Goal: Share content: Share content

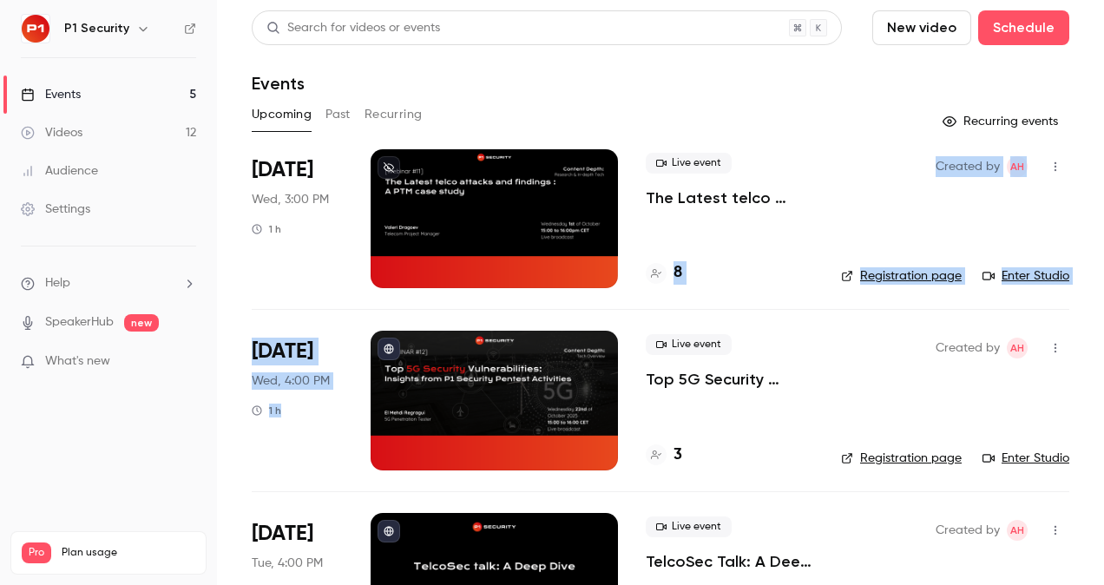
drag, startPoint x: 627, startPoint y: 389, endPoint x: 769, endPoint y: 195, distance: 240.3
click at [769, 195] on ul "[DATE] Wed, 3:00 PM 1 h Live event The Latest telco attacks and findings : A PT…" at bounding box center [661, 592] width 818 height 887
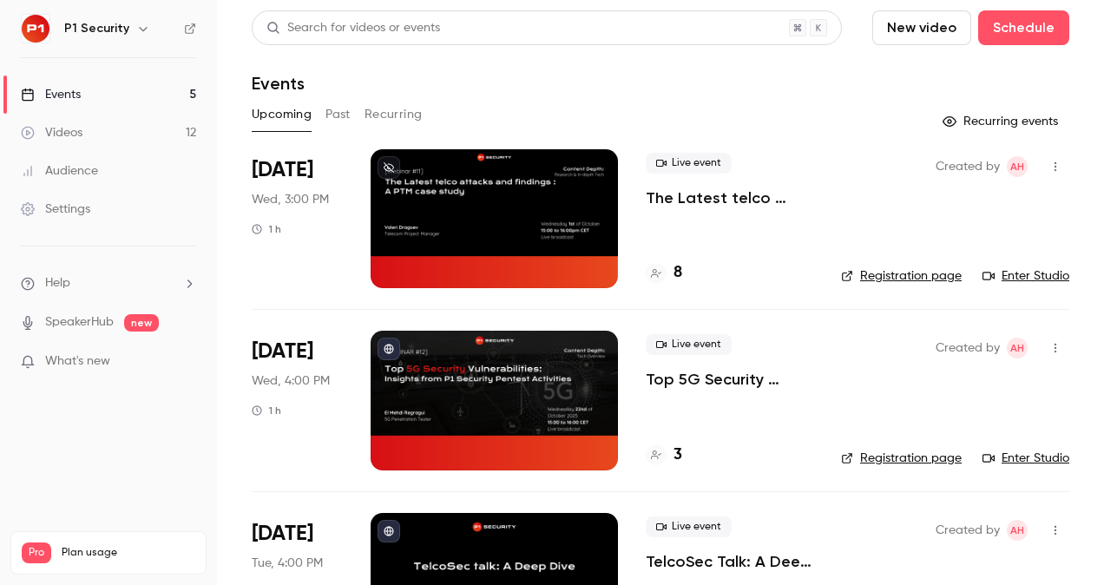
drag, startPoint x: 769, startPoint y: 195, endPoint x: 737, endPoint y: 102, distance: 98.3
click at [737, 102] on div "Upcoming Past Recurring" at bounding box center [661, 115] width 818 height 28
click at [695, 206] on p "The Latest telco attacks and findings : A PTM case study" at bounding box center [730, 198] width 168 height 21
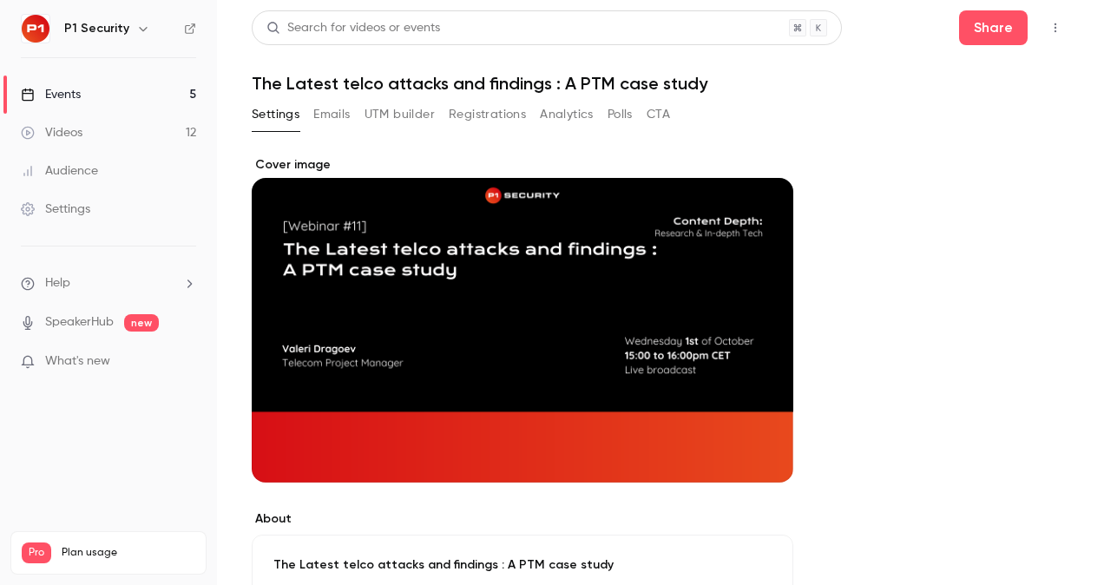
click at [1049, 30] on icon "button" at bounding box center [1056, 28] width 14 height 12
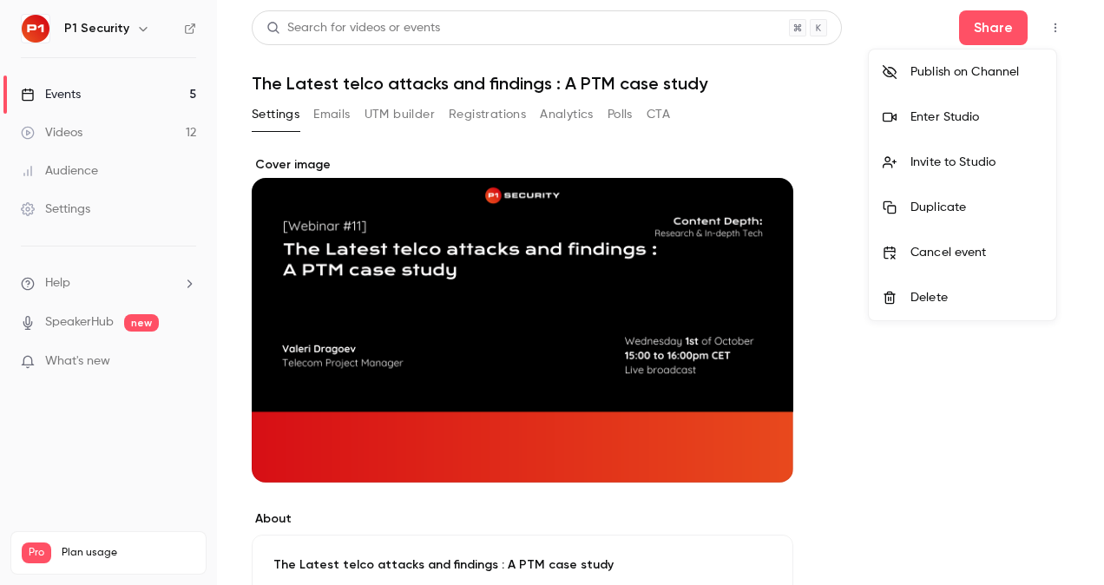
click at [959, 239] on li "Cancel event" at bounding box center [963, 252] width 188 height 45
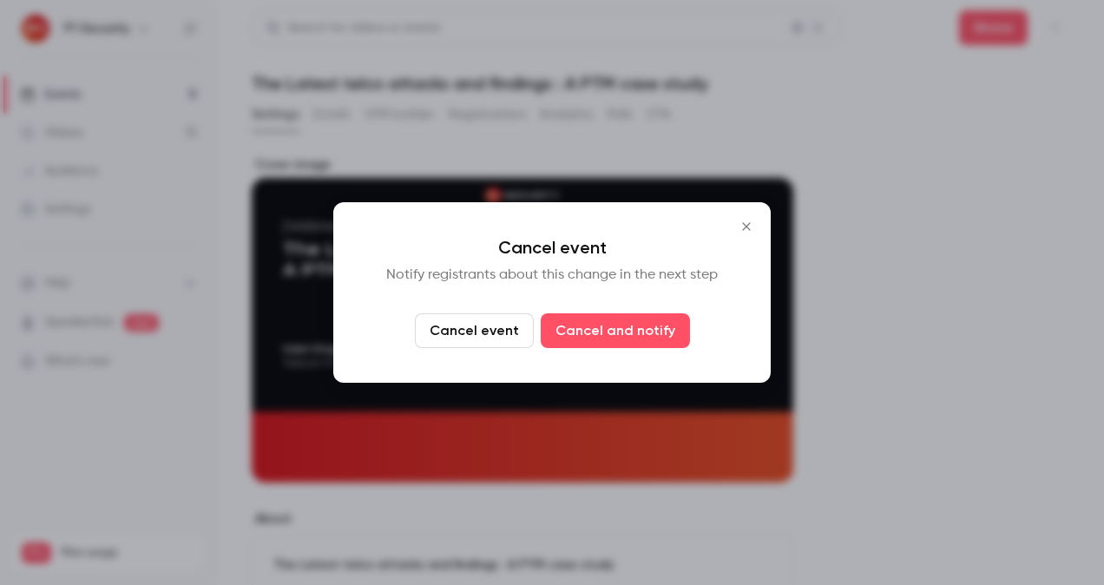
click at [739, 225] on icon "Close" at bounding box center [746, 227] width 21 height 14
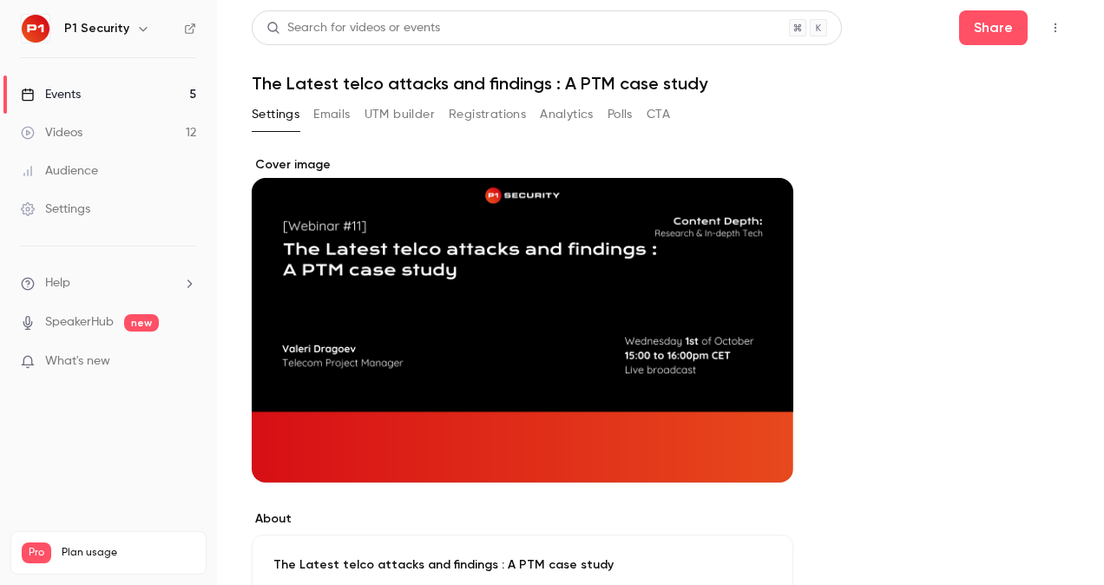
click at [469, 126] on button "Registrations" at bounding box center [487, 115] width 77 height 28
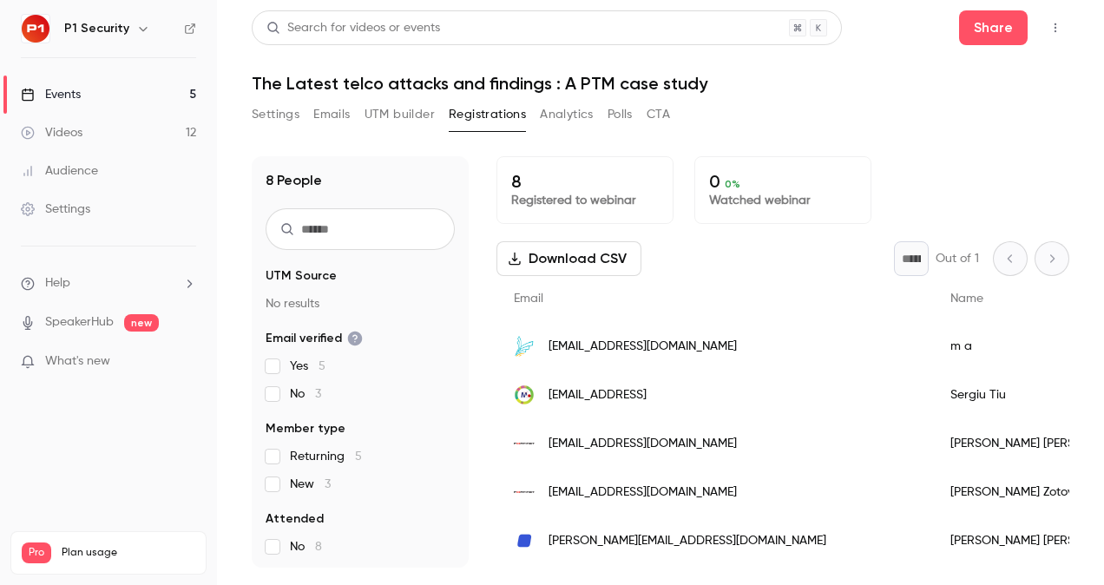
click at [1056, 17] on button "button" at bounding box center [1056, 28] width 28 height 28
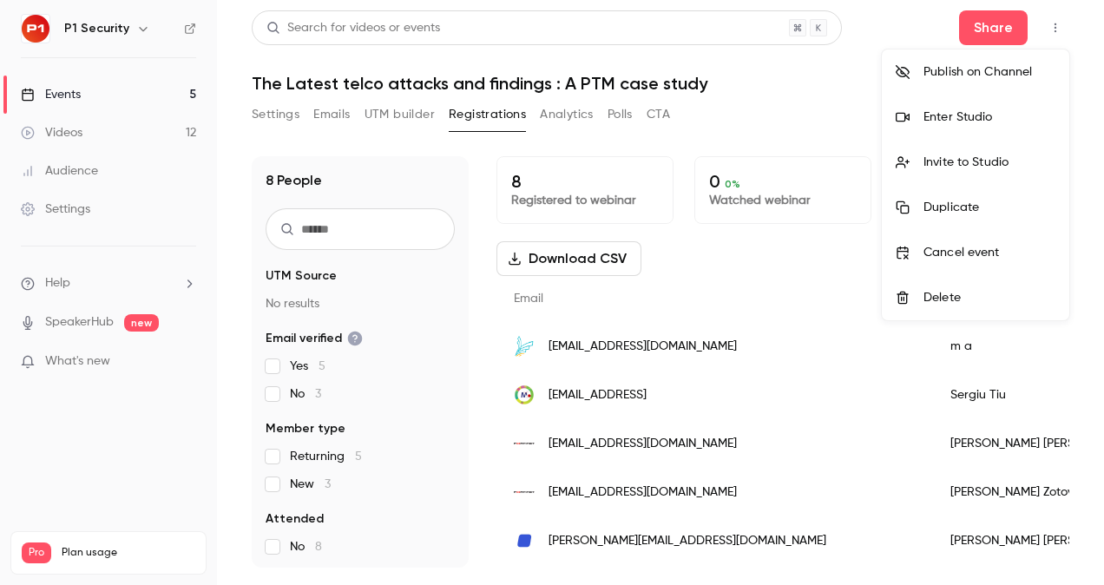
click at [974, 240] on li "Cancel event" at bounding box center [976, 252] width 188 height 45
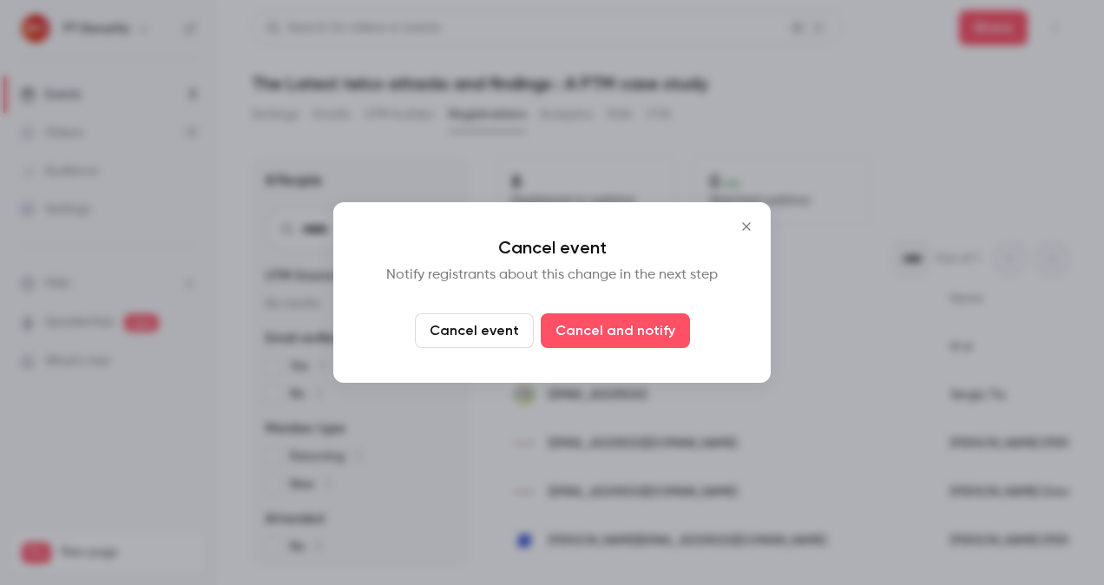
click at [497, 339] on button "Cancel event" at bounding box center [474, 330] width 119 height 35
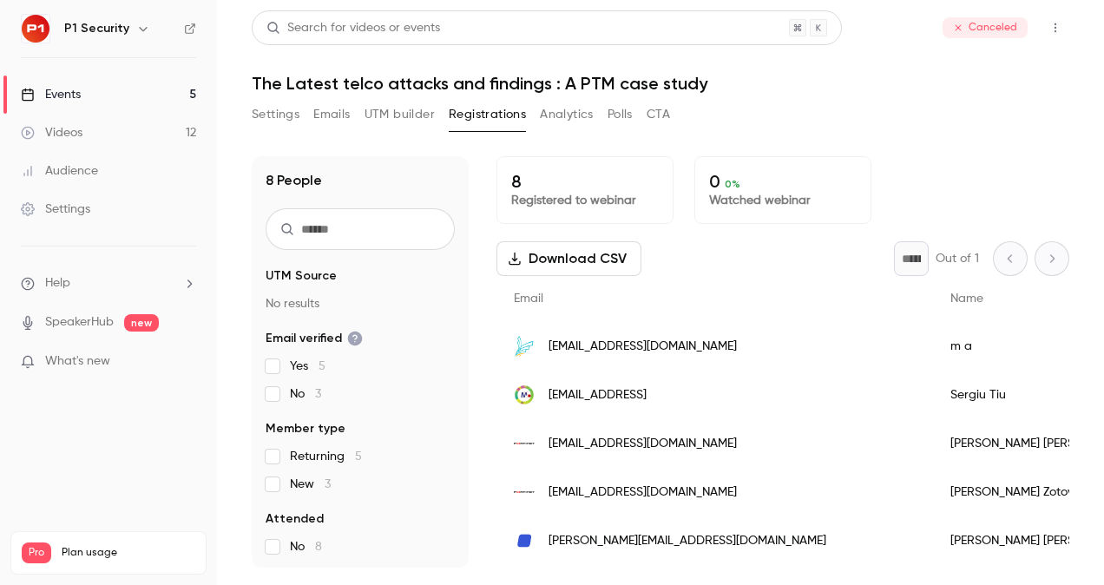
click at [1055, 27] on icon "button" at bounding box center [1056, 28] width 2 height 10
click at [959, 28] on div at bounding box center [552, 292] width 1104 height 585
click at [247, 119] on main "Search for videos or events Canceled The Latest telco attacks and findings : A …" at bounding box center [660, 292] width 887 height 585
click at [274, 122] on button "Settings" at bounding box center [276, 115] width 48 height 28
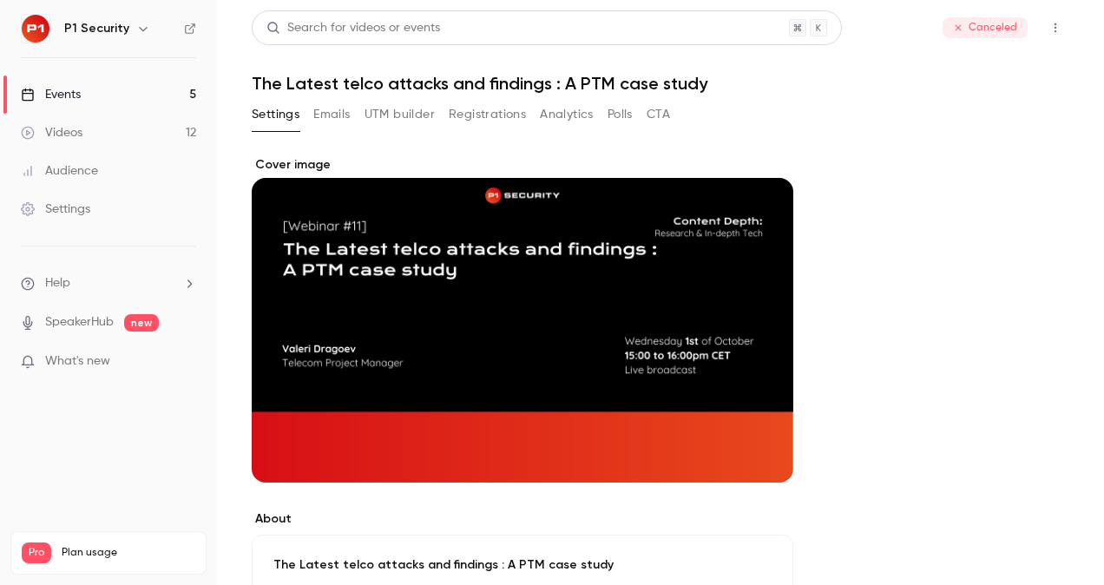
click at [151, 108] on link "Events 5" at bounding box center [108, 95] width 217 height 38
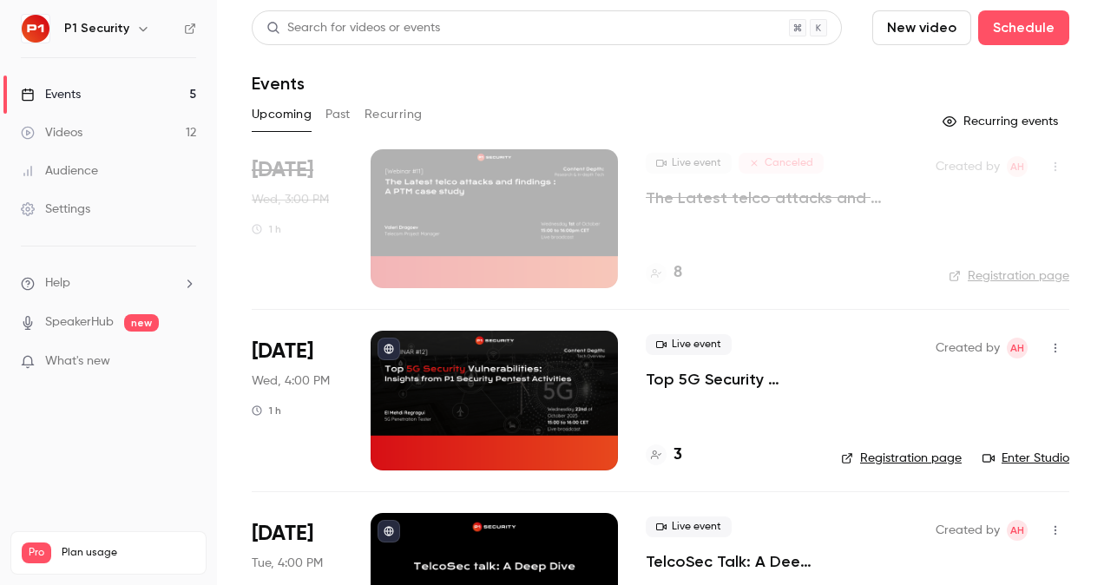
click at [693, 203] on p "The Latest telco attacks and findings : A PTM case study" at bounding box center [777, 198] width 262 height 21
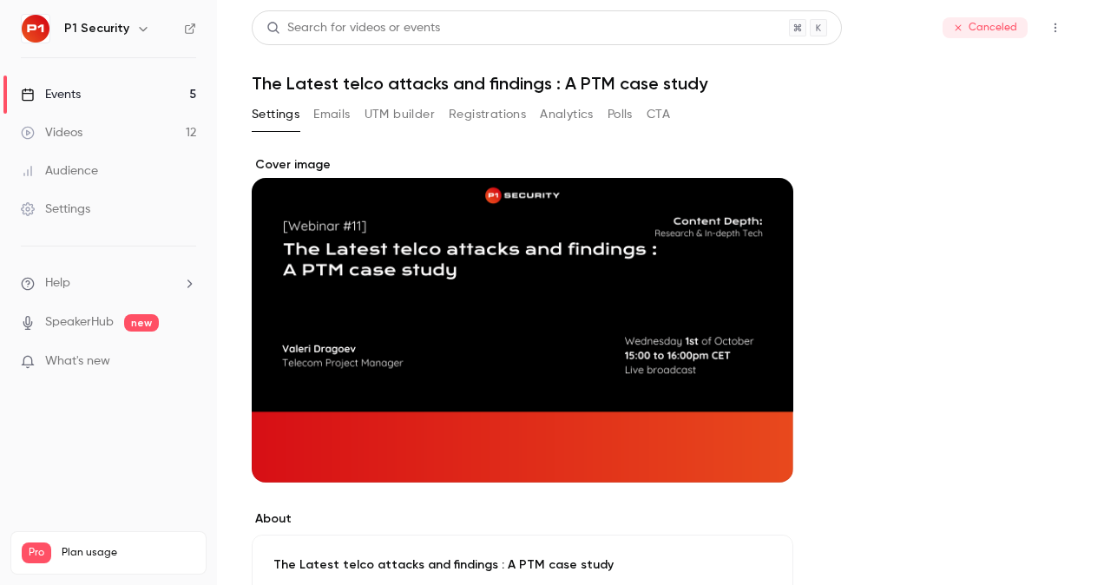
click at [490, 127] on button "Registrations" at bounding box center [487, 115] width 77 height 28
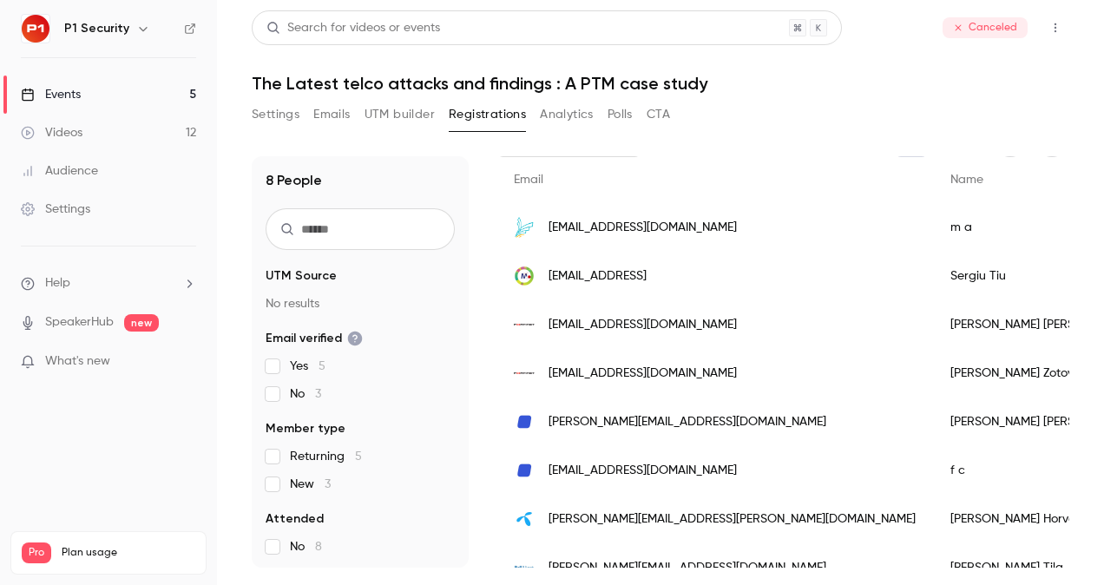
scroll to position [141, 0]
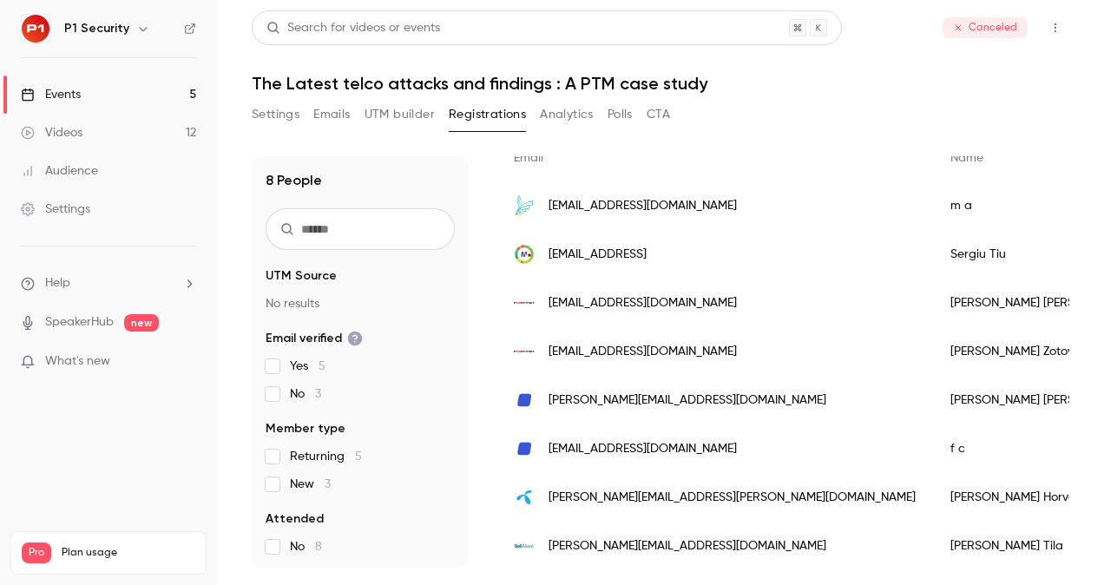
click at [96, 87] on link "Events 5" at bounding box center [108, 95] width 217 height 38
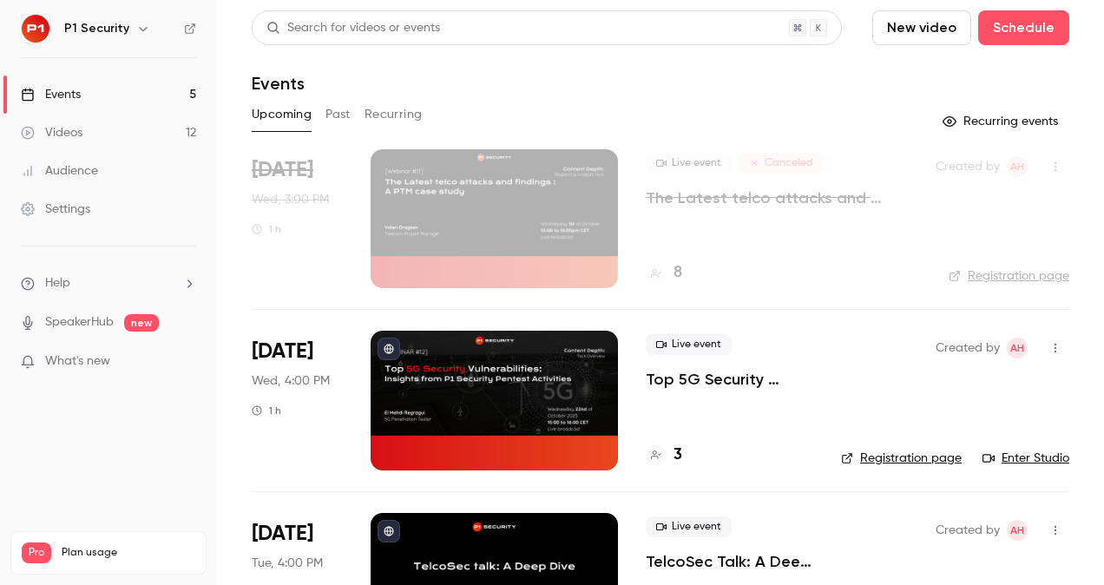
click at [707, 207] on p "The Latest telco attacks and findings : A PTM case study" at bounding box center [777, 198] width 262 height 21
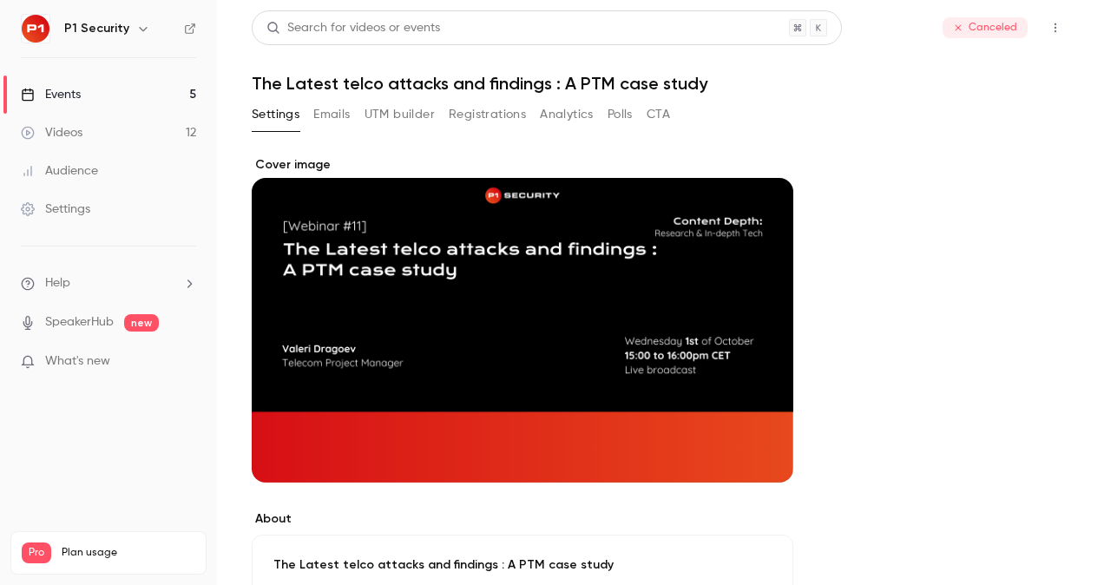
click at [412, 122] on button "UTM builder" at bounding box center [400, 115] width 70 height 28
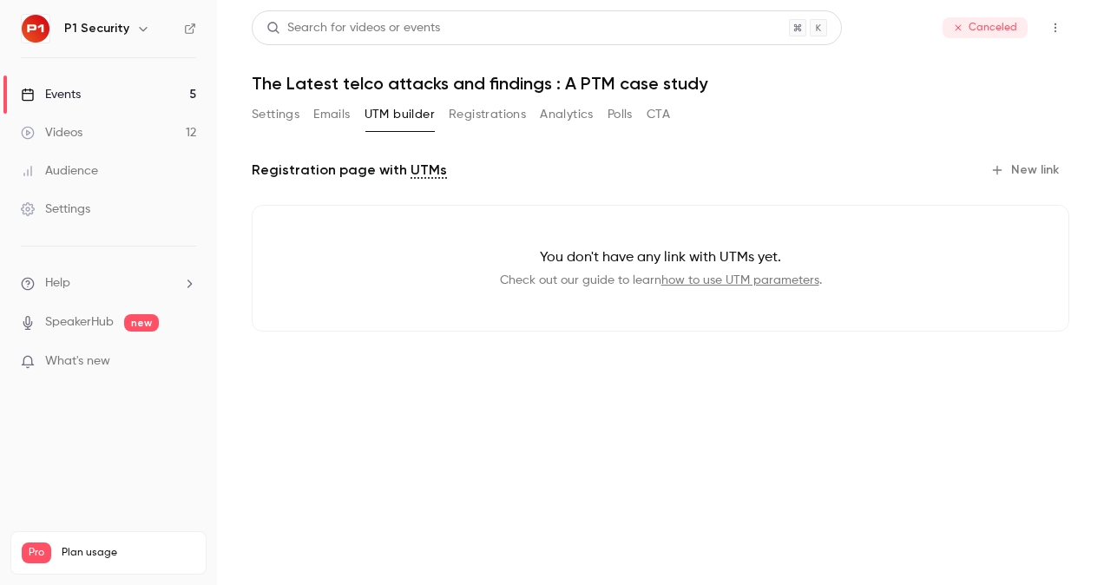
click at [486, 109] on button "Registrations" at bounding box center [487, 115] width 77 height 28
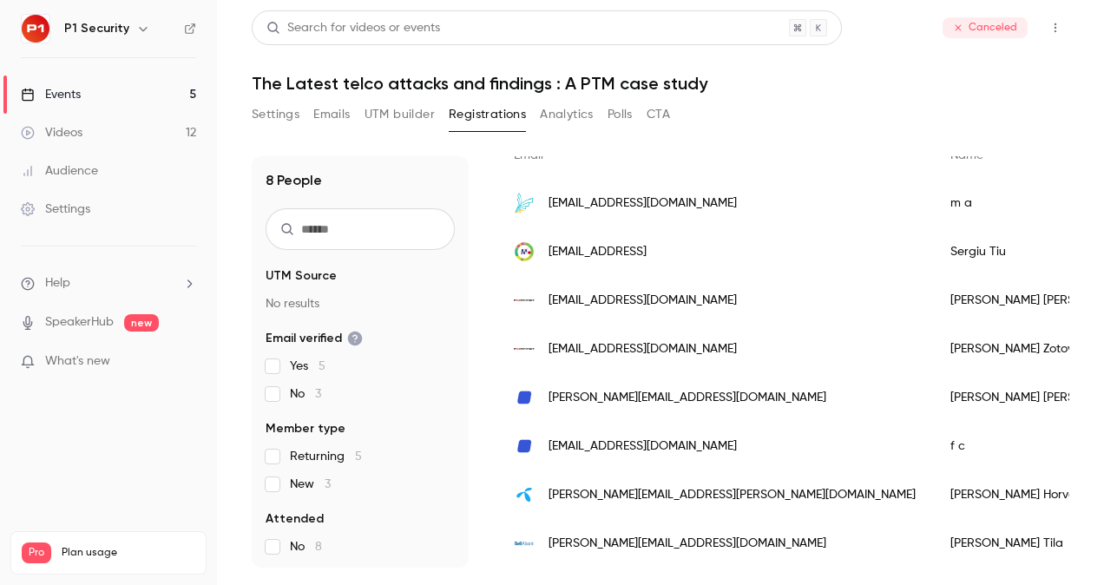
click at [129, 100] on link "Events 5" at bounding box center [108, 95] width 217 height 38
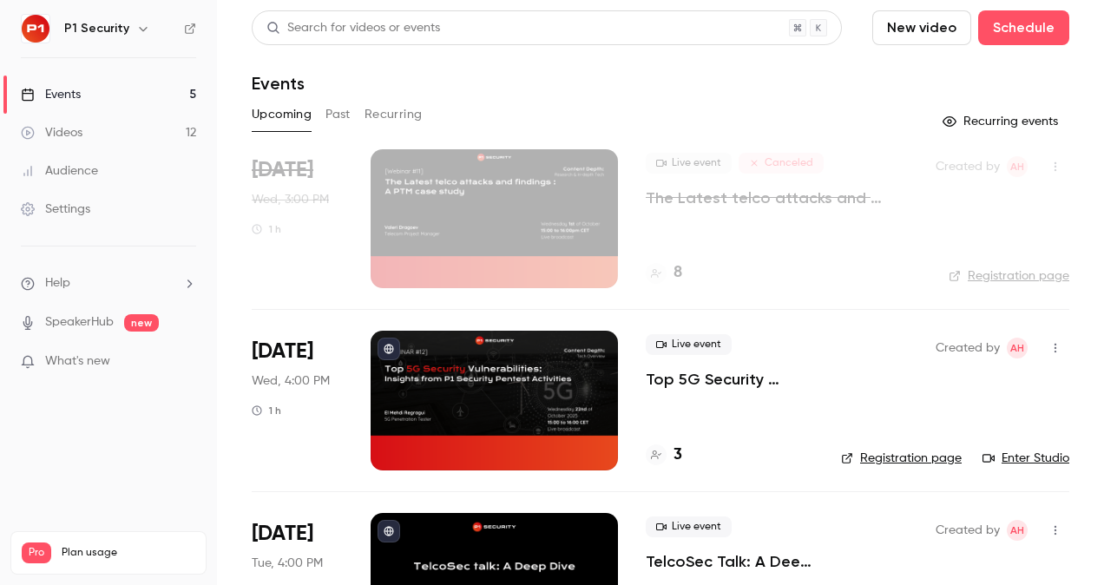
click at [502, 356] on div at bounding box center [494, 400] width 247 height 139
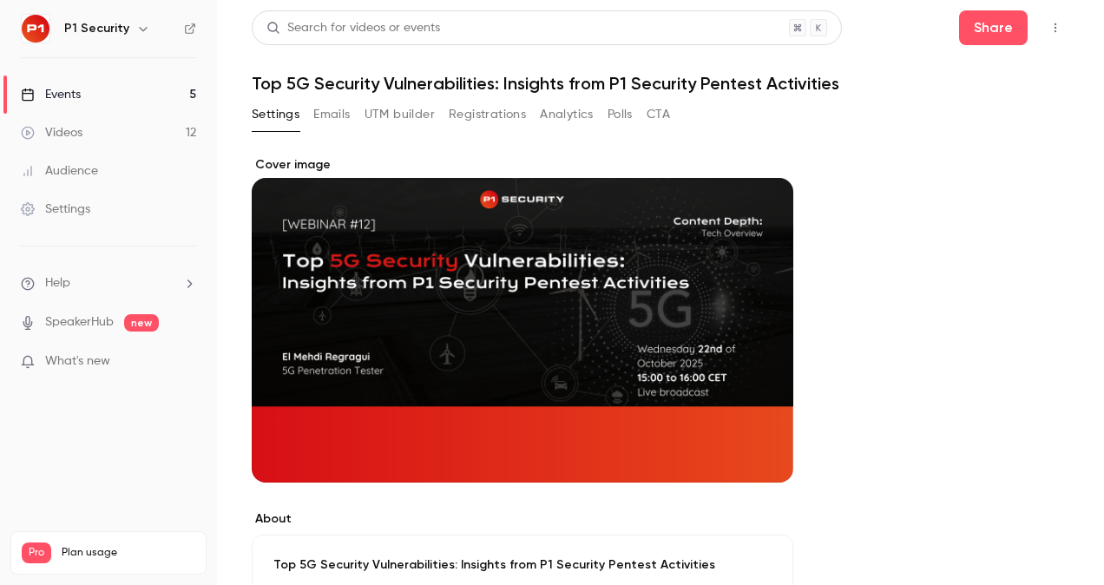
click at [525, 89] on h1 "Top 5G Security Vulnerabilities: Insights from P1 Security Pentest Activities" at bounding box center [661, 83] width 818 height 21
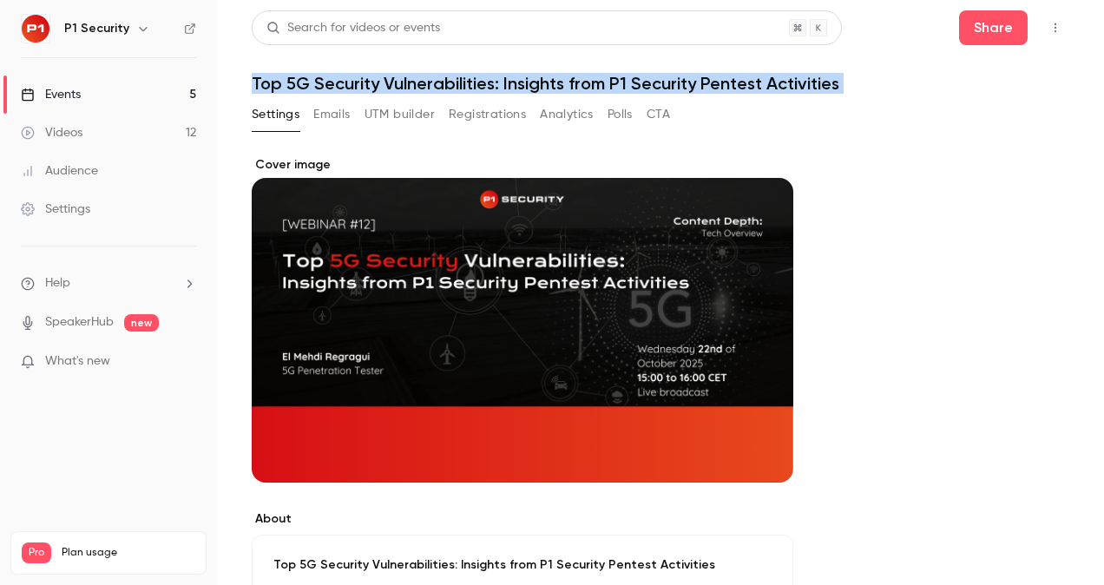
click at [525, 89] on h1 "Top 5G Security Vulnerabilities: Insights from P1 Security Pentest Activities" at bounding box center [661, 83] width 818 height 21
copy div "Top 5G Security Vulnerabilities: Insights from P1 Security Pentest Activities S…"
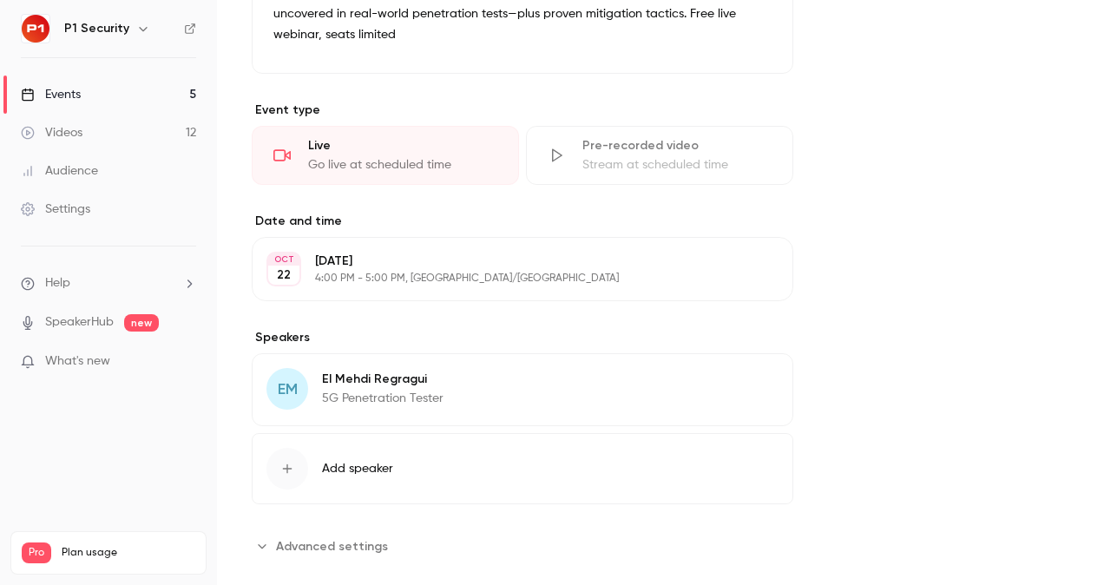
scroll to position [629, 0]
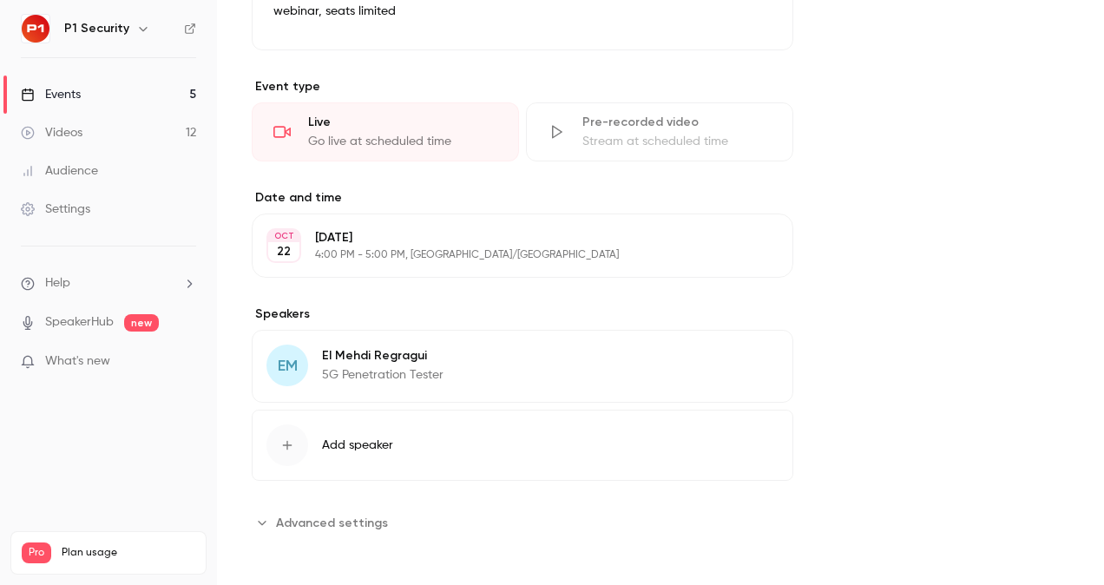
click at [379, 352] on p "El [PERSON_NAME]" at bounding box center [383, 355] width 122 height 17
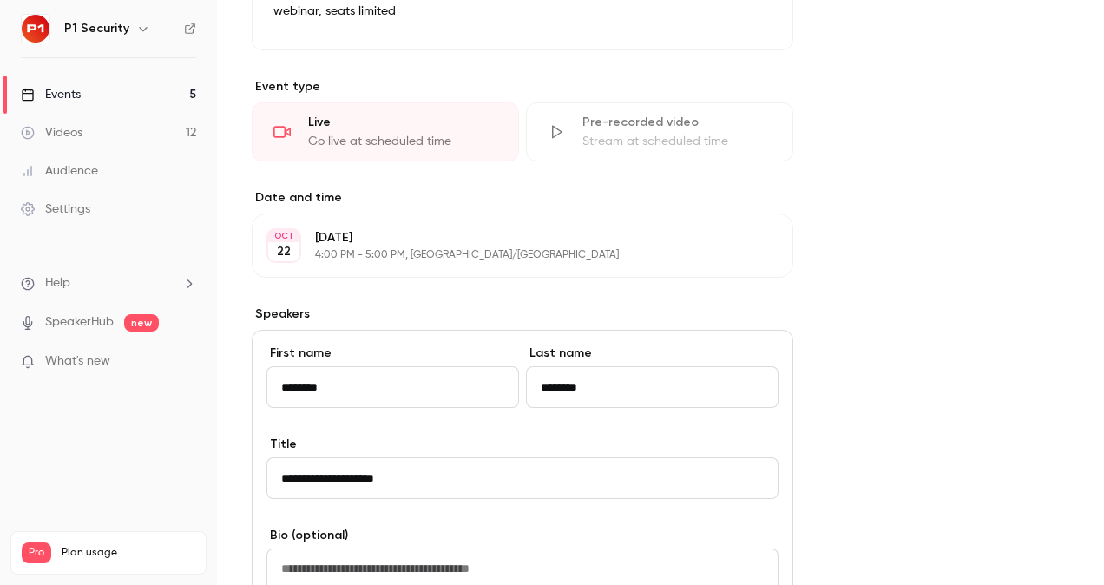
drag, startPoint x: 278, startPoint y: 380, endPoint x: 630, endPoint y: 379, distance: 352.5
click at [630, 379] on div "First name ******** Last name ********" at bounding box center [523, 390] width 512 height 91
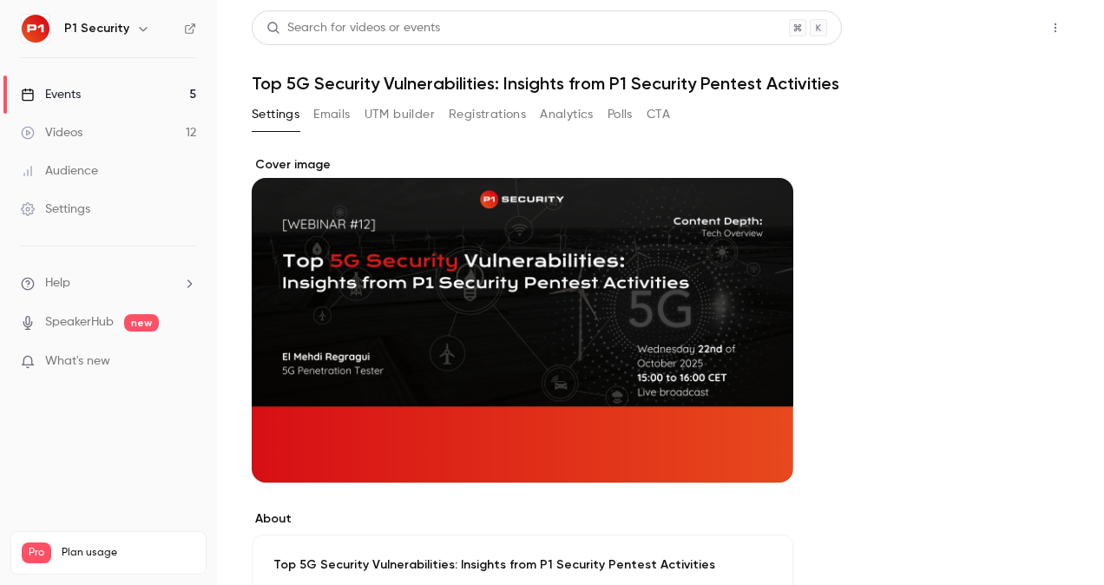
click at [978, 24] on button "Share" at bounding box center [993, 27] width 69 height 35
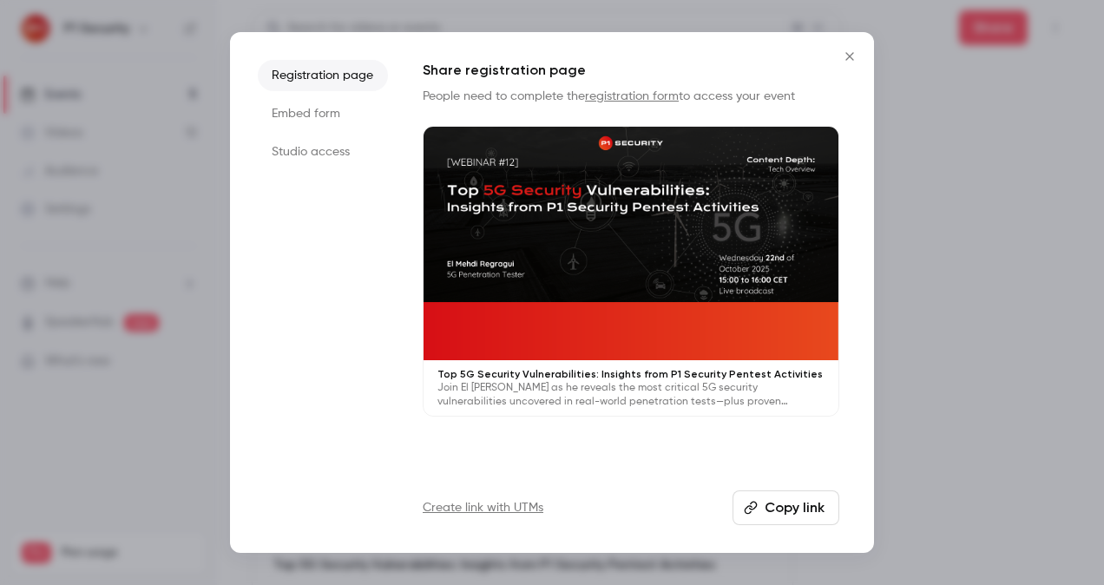
click at [793, 505] on button "Copy link" at bounding box center [786, 508] width 107 height 35
click at [1037, 276] on div at bounding box center [552, 292] width 1104 height 585
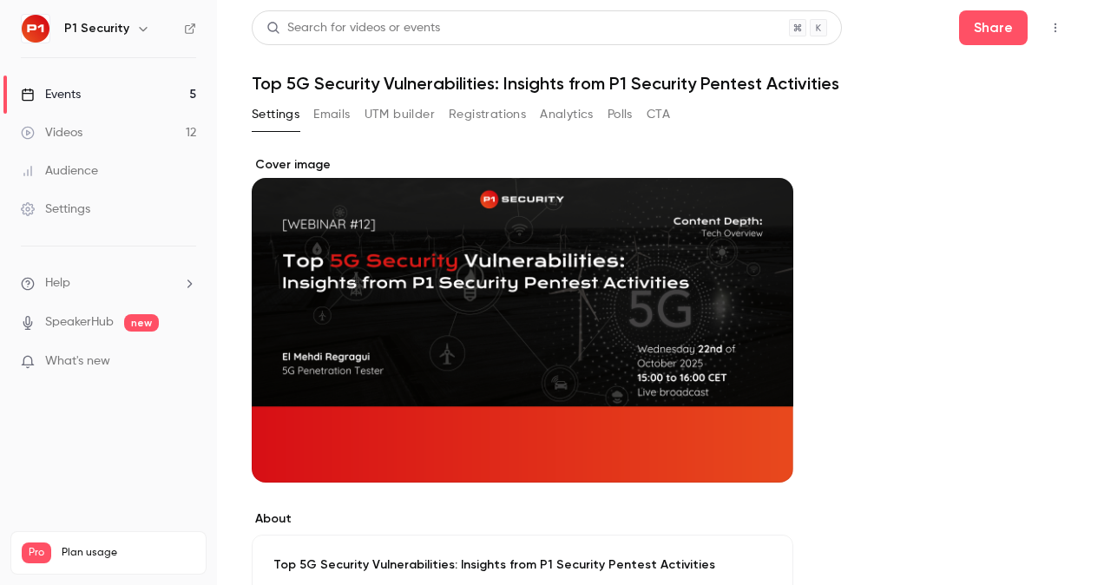
click at [76, 102] on div "Events" at bounding box center [51, 94] width 60 height 17
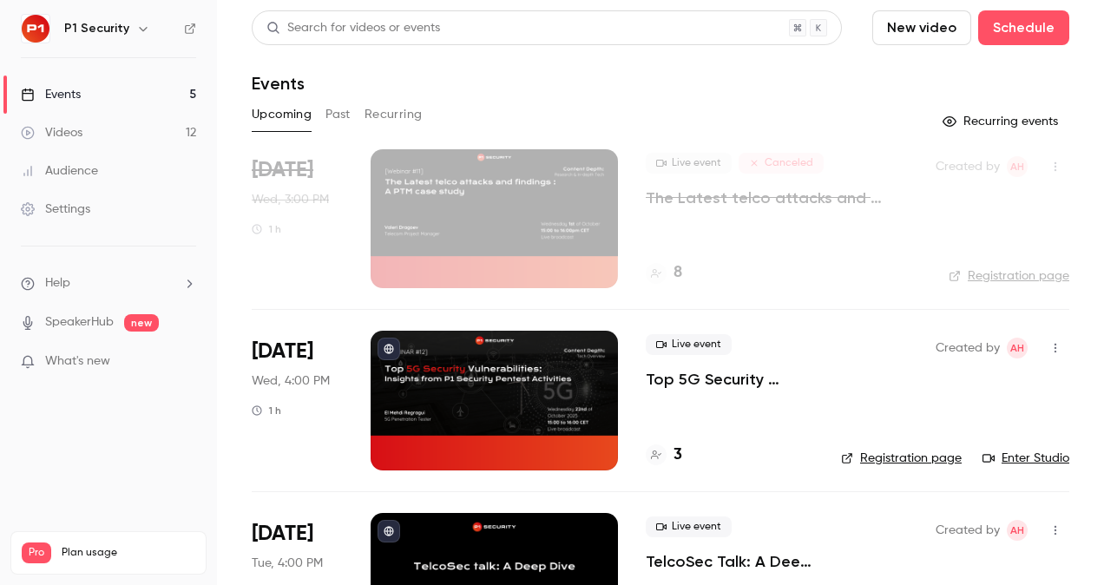
click at [757, 202] on p "The Latest telco attacks and findings : A PTM case study" at bounding box center [777, 198] width 262 height 21
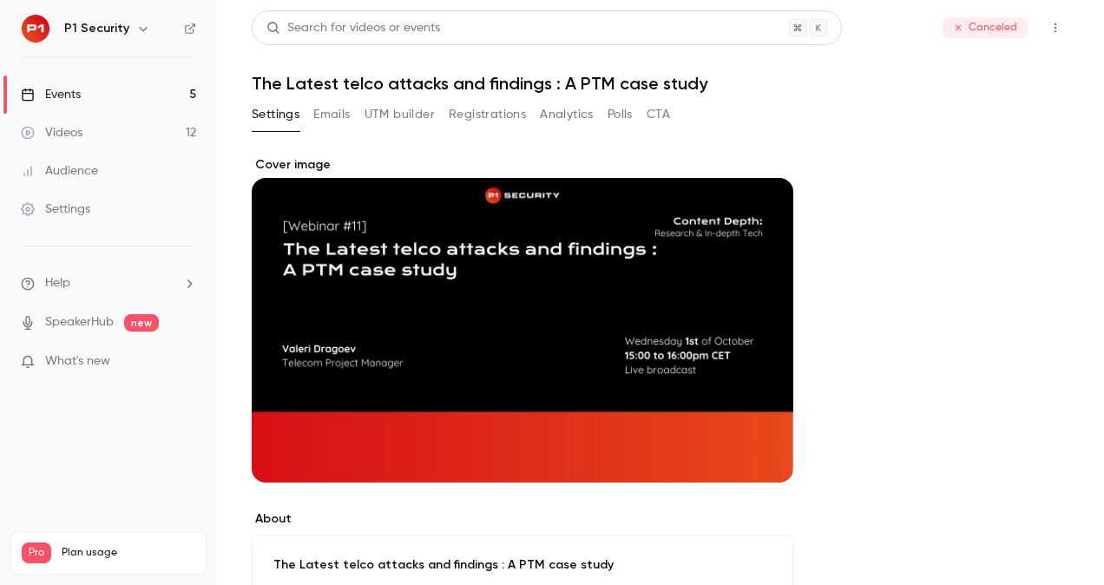
click at [512, 115] on button "Registrations" at bounding box center [487, 115] width 77 height 28
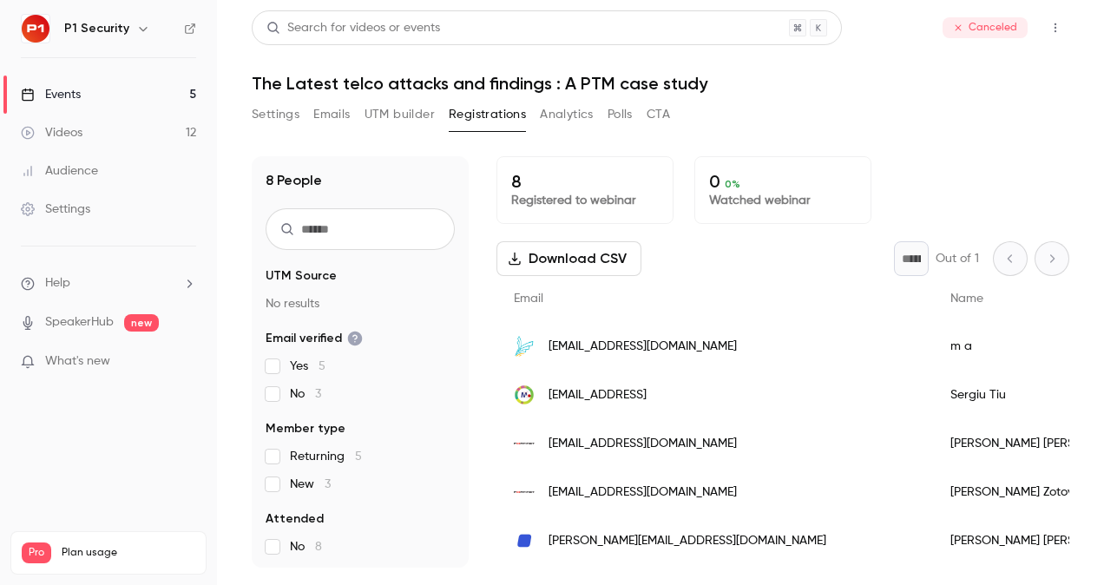
click at [566, 267] on button "Download CSV" at bounding box center [569, 258] width 145 height 35
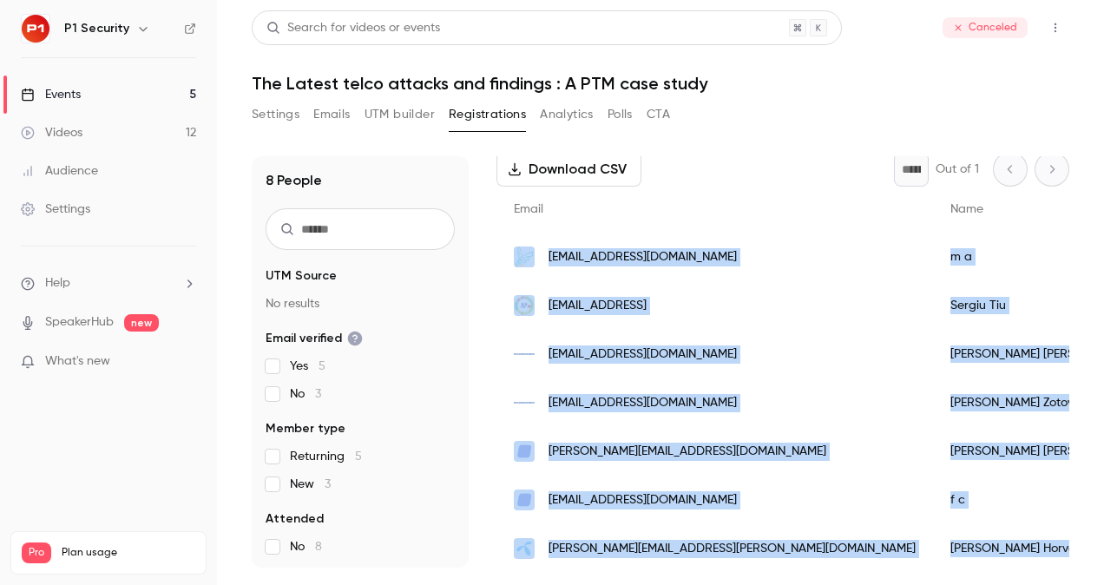
scroll to position [156, 0]
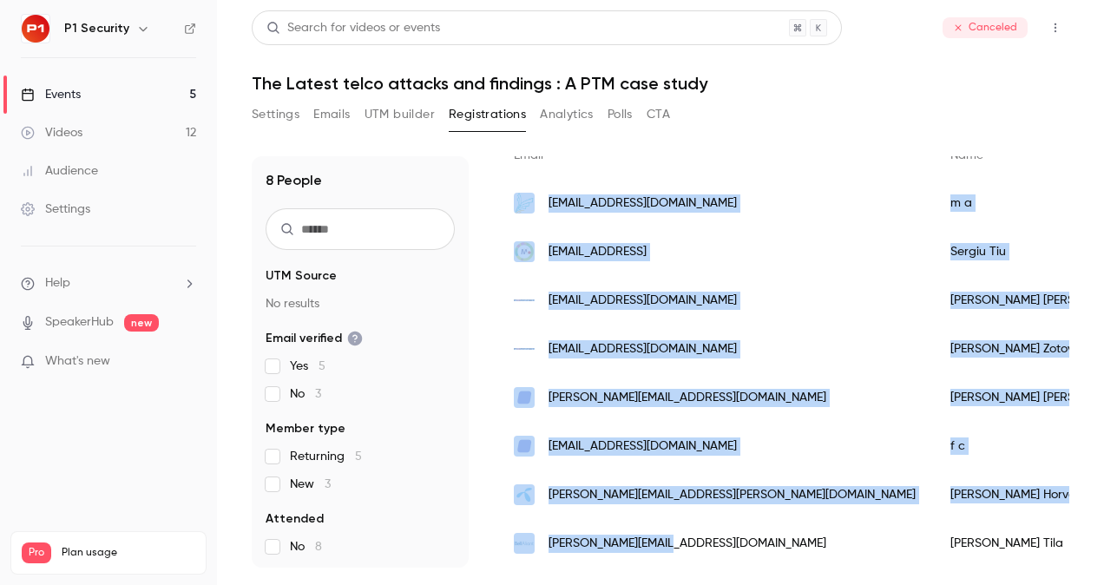
drag, startPoint x: 536, startPoint y: 242, endPoint x: 688, endPoint y: 536, distance: 330.9
copy div "[EMAIL_ADDRESS][DOMAIN_NAME] m a [DATE] New No - parsasharif Other telecom anan…"
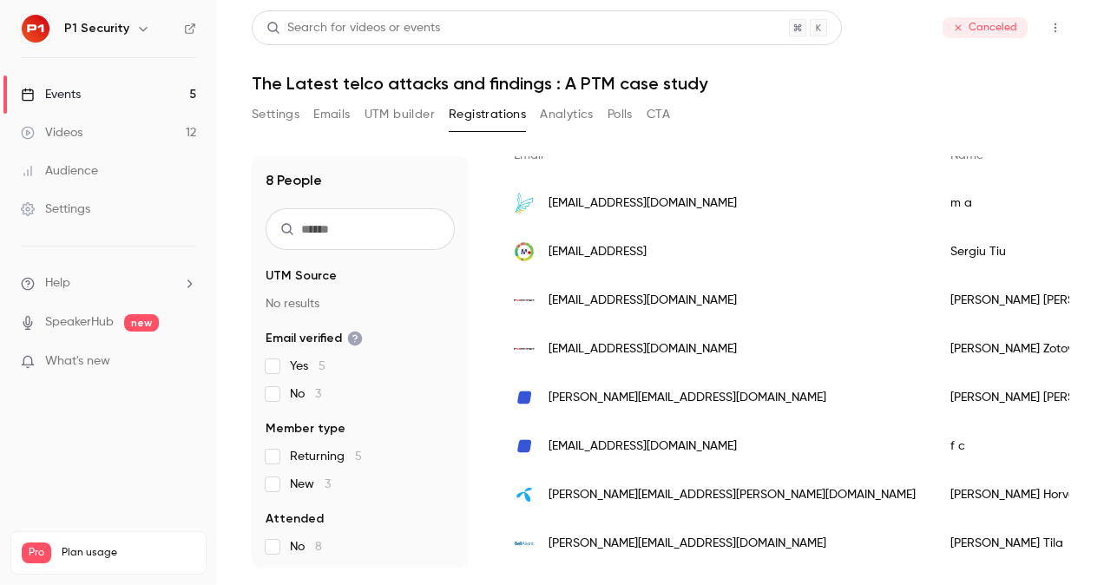
click at [707, 152] on div "8 People UTM Source No results Email verified Yes 5 No 3 Member type Returning …" at bounding box center [661, 351] width 818 height 432
click at [57, 87] on div "Events" at bounding box center [51, 94] width 60 height 17
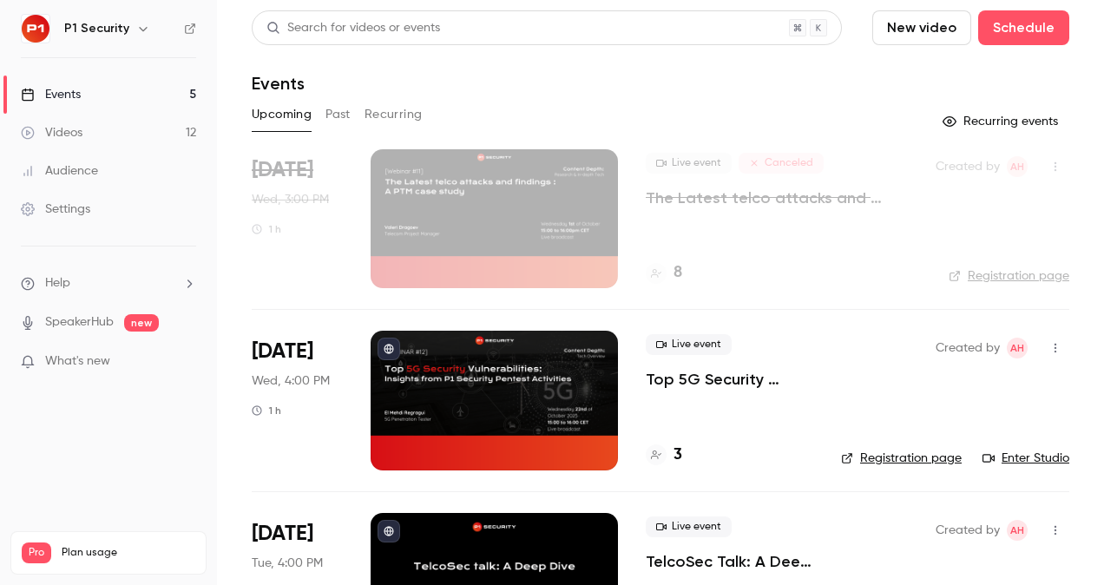
click at [691, 381] on p "Top 5G Security Vulnerabilities: Insights from P1 Security Pentest Activities" at bounding box center [730, 379] width 168 height 21
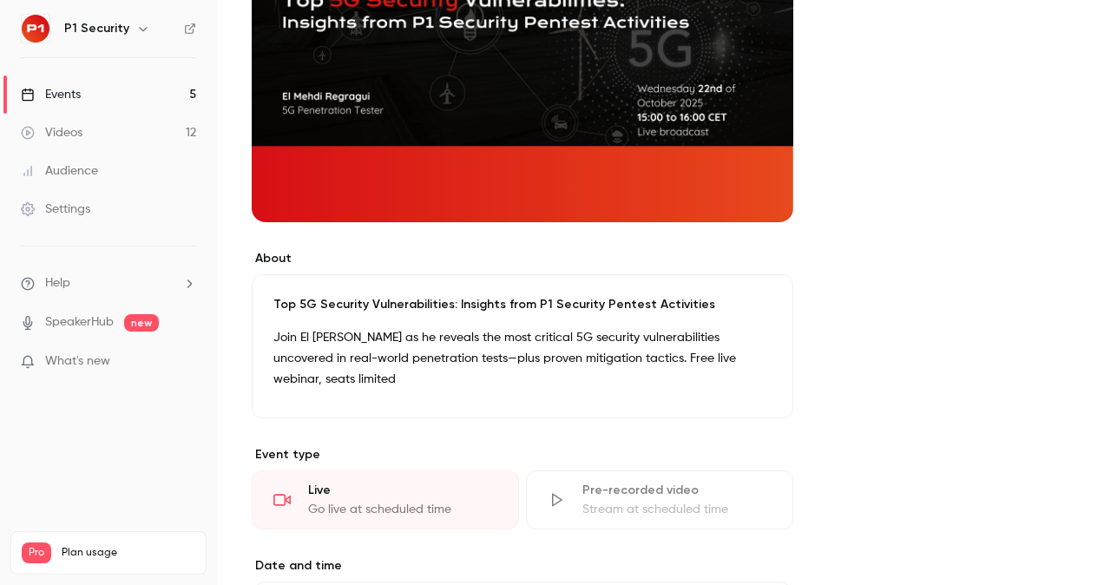
scroll to position [261, 0]
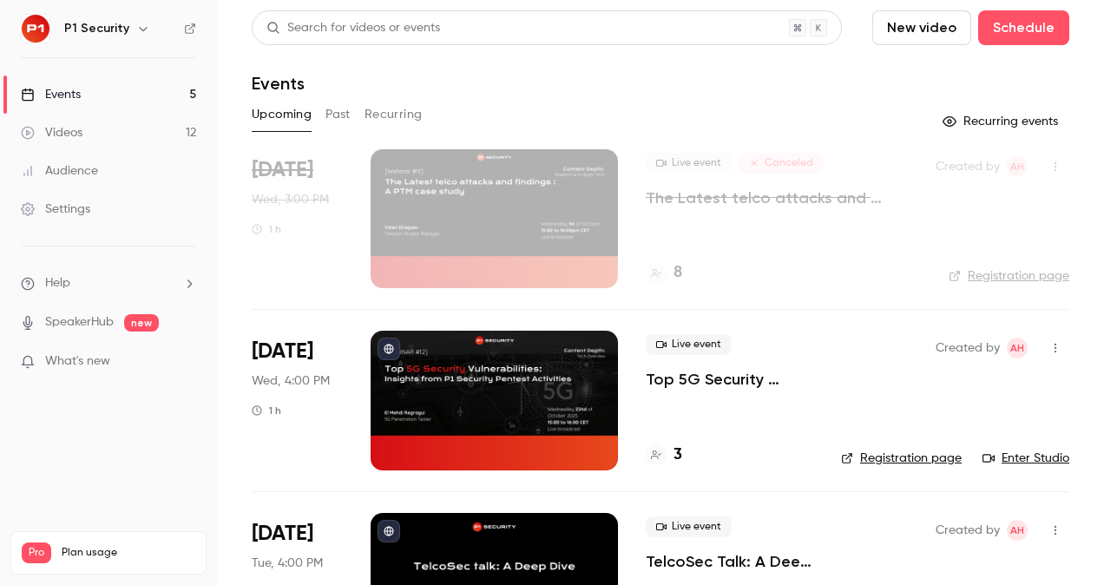
click at [702, 372] on p "Top 5G Security Vulnerabilities: Insights from P1 Security Pentest Activities" at bounding box center [730, 379] width 168 height 21
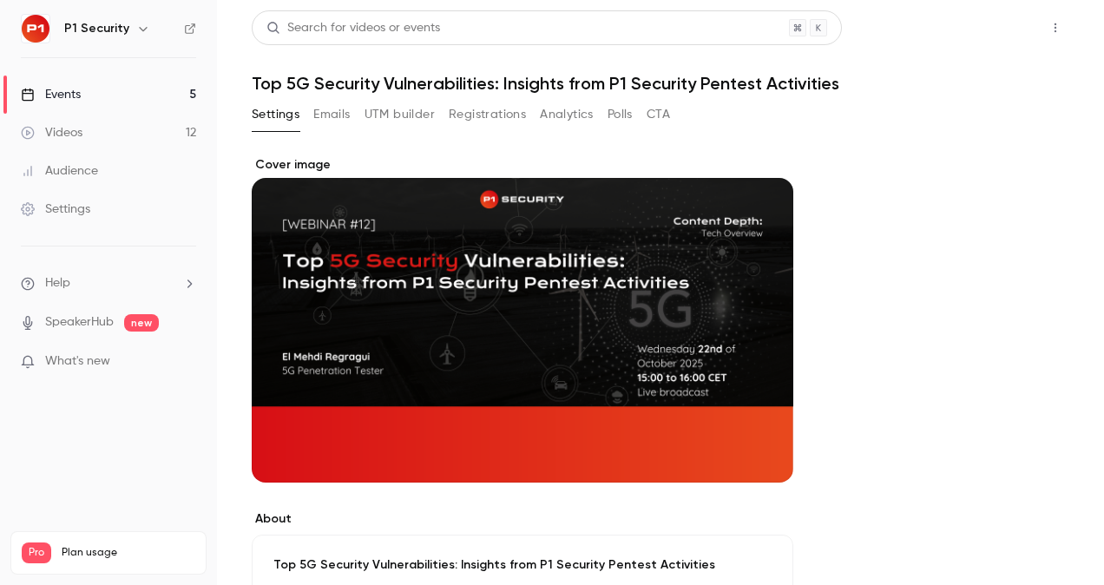
click at [982, 36] on button "Share" at bounding box center [993, 27] width 69 height 35
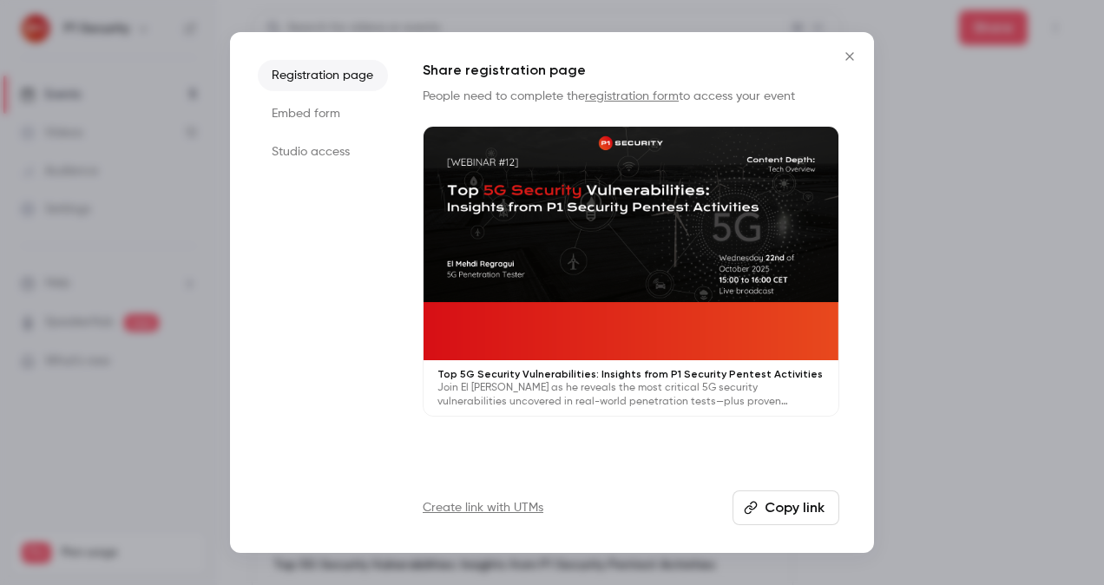
click at [774, 505] on button "Copy link" at bounding box center [786, 508] width 107 height 35
click at [196, 278] on div at bounding box center [552, 292] width 1104 height 585
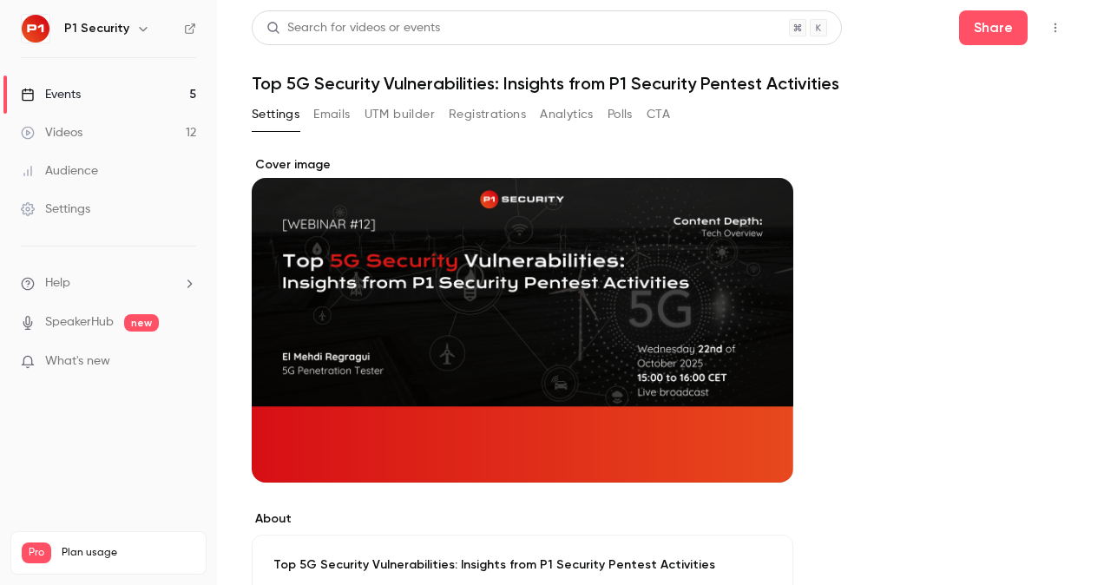
click at [72, 108] on link "Events 5" at bounding box center [108, 95] width 217 height 38
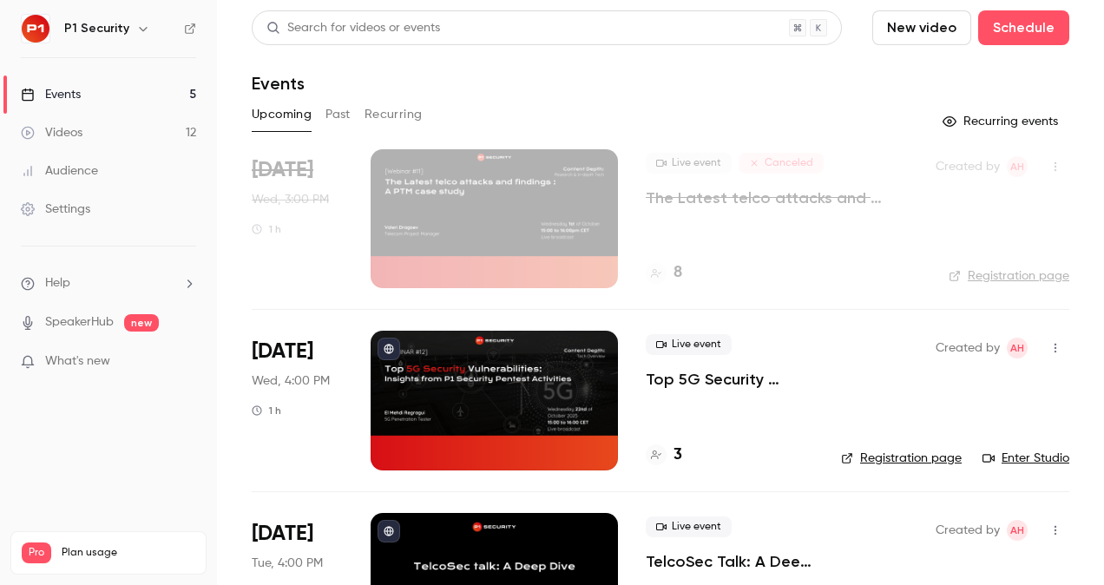
click at [706, 189] on p "The Latest telco attacks and findings : A PTM case study" at bounding box center [777, 198] width 262 height 21
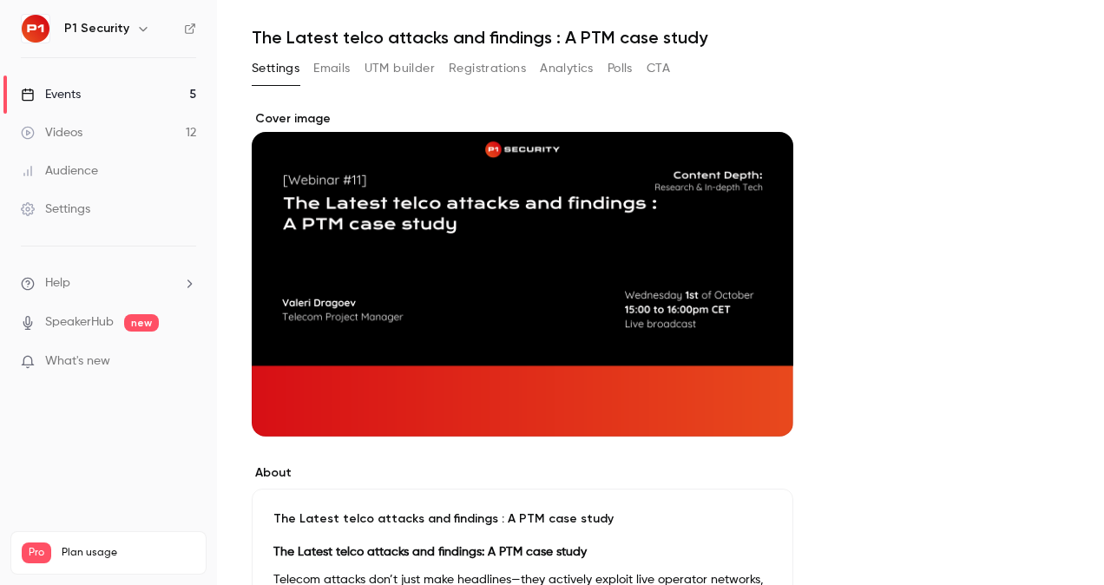
scroll to position [47, 0]
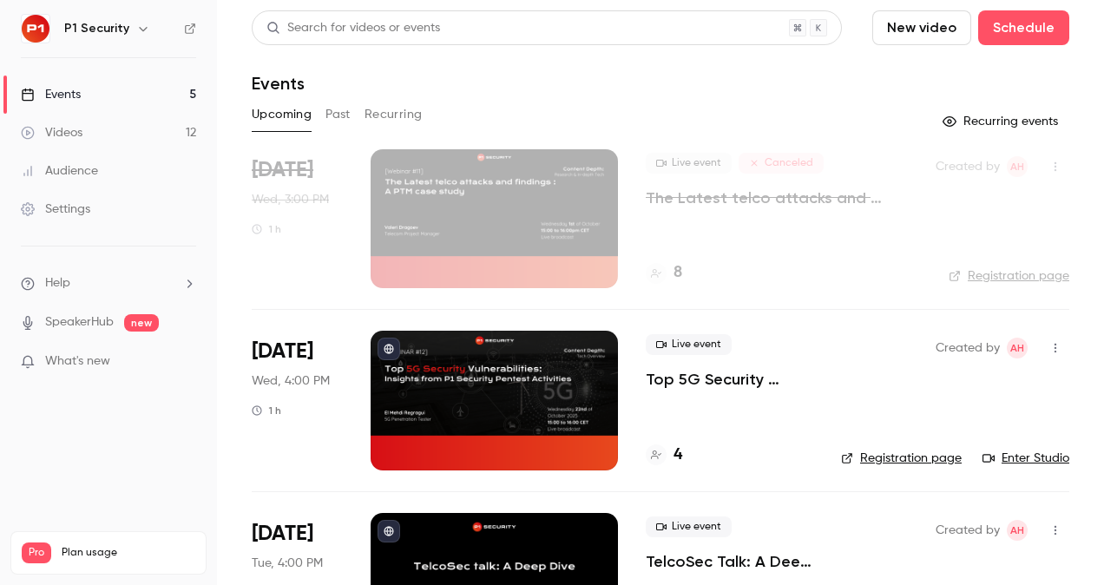
click at [715, 388] on p "Top 5G Security Vulnerabilities: Insights from P1 Security Pentest Activities" at bounding box center [730, 379] width 168 height 21
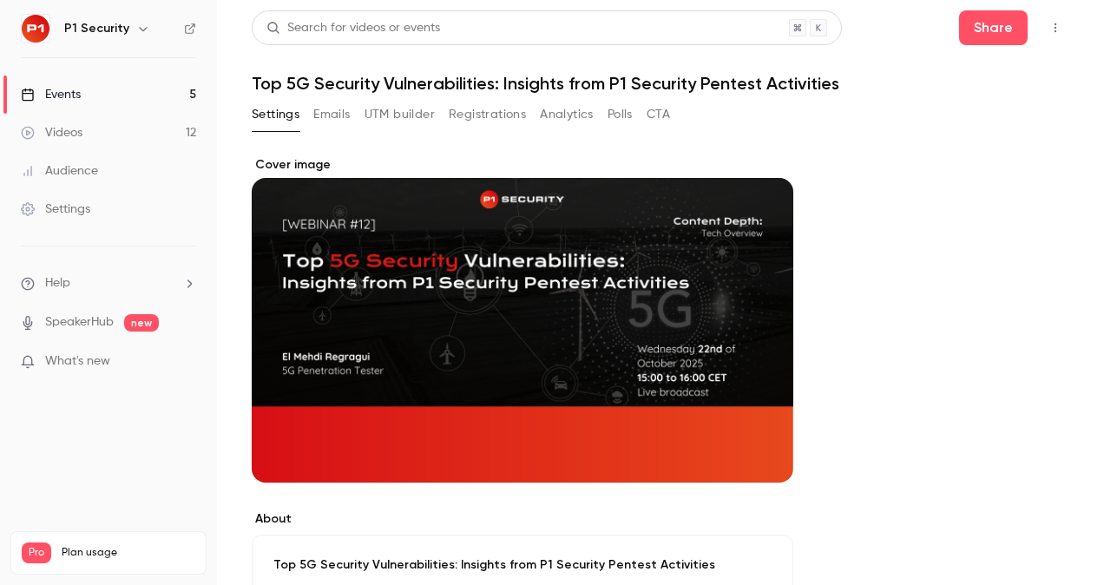
click at [484, 104] on button "Registrations" at bounding box center [487, 115] width 77 height 28
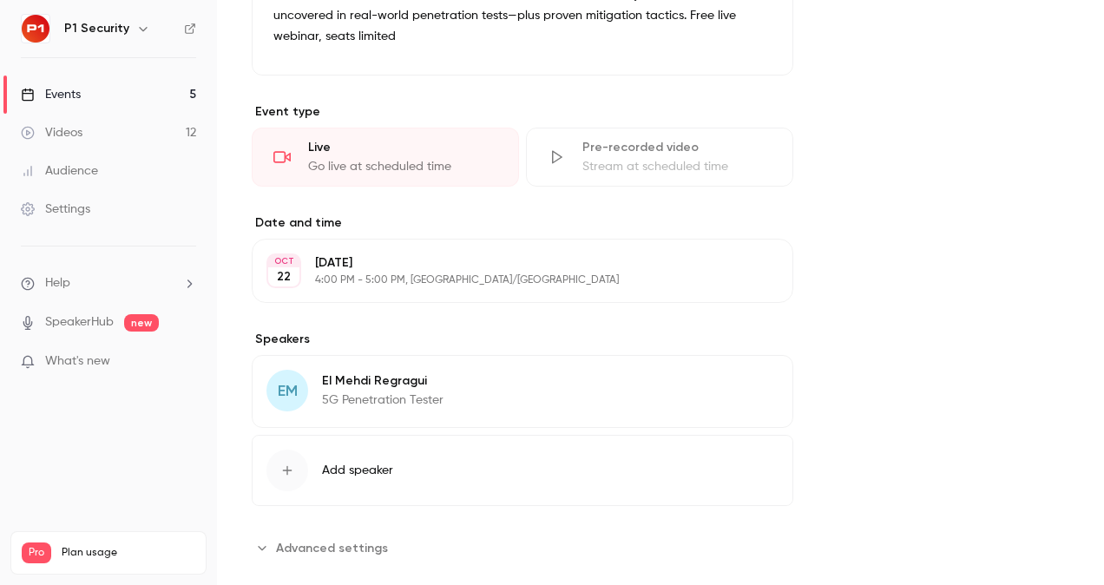
scroll to position [629, 0]
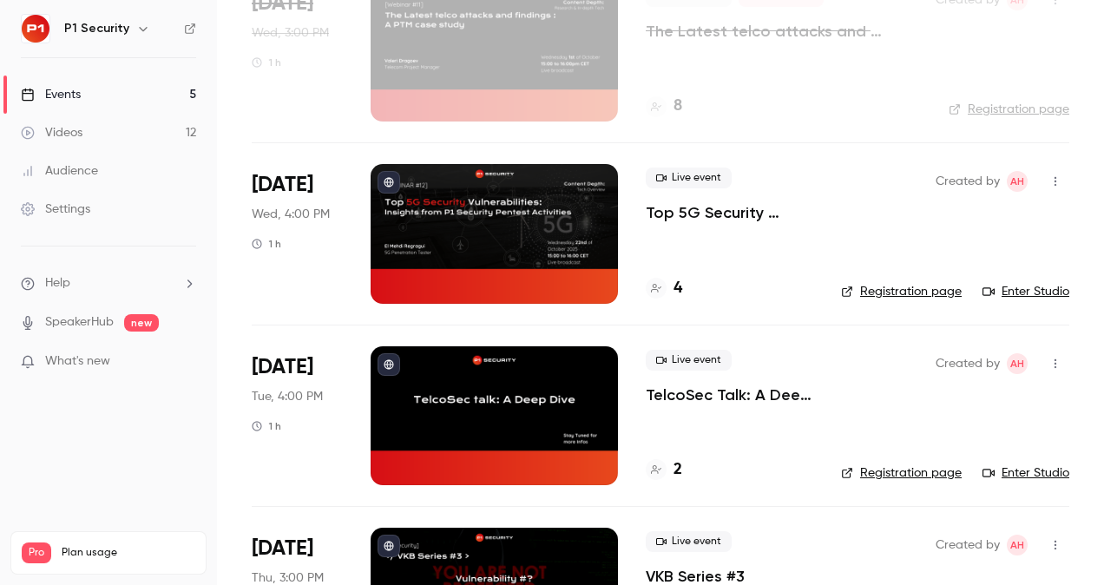
scroll to position [163, 0]
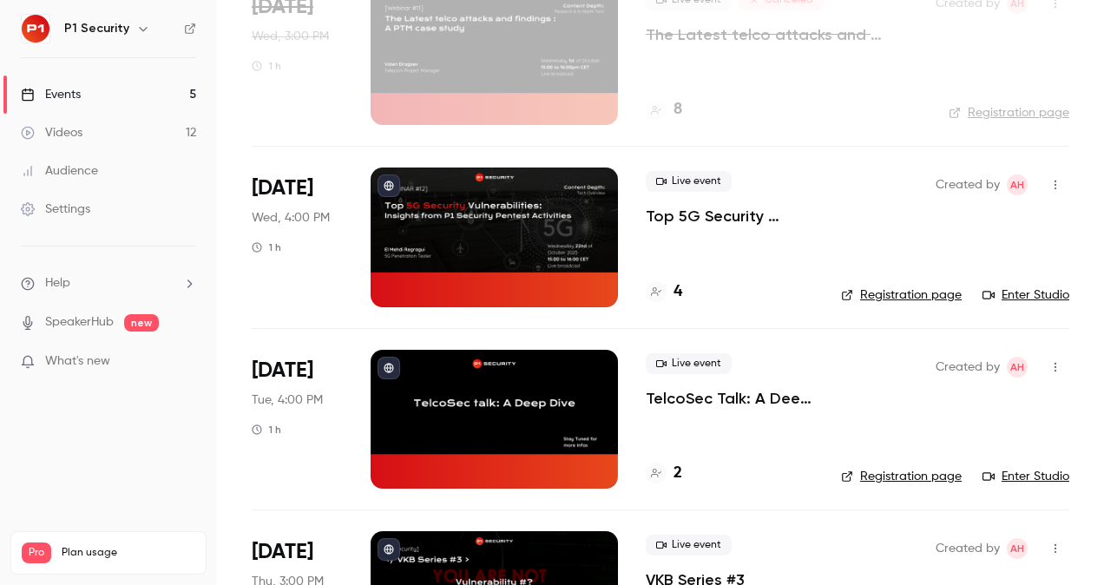
click at [728, 214] on p "Top 5G Security Vulnerabilities: Insights from P1 Security Pentest Activities" at bounding box center [730, 216] width 168 height 21
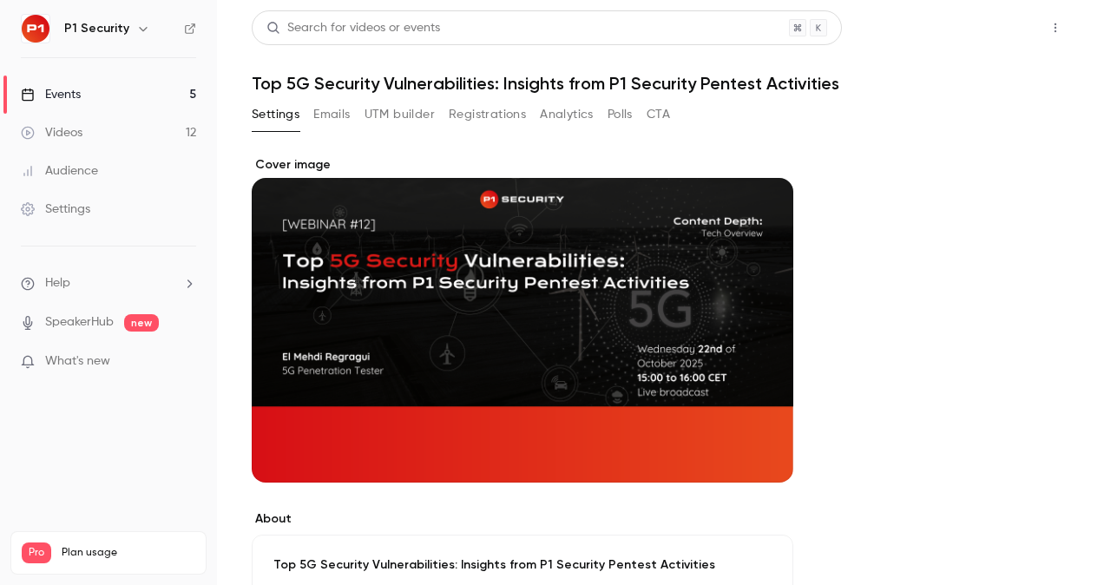
click at [978, 34] on button "Share" at bounding box center [993, 27] width 69 height 35
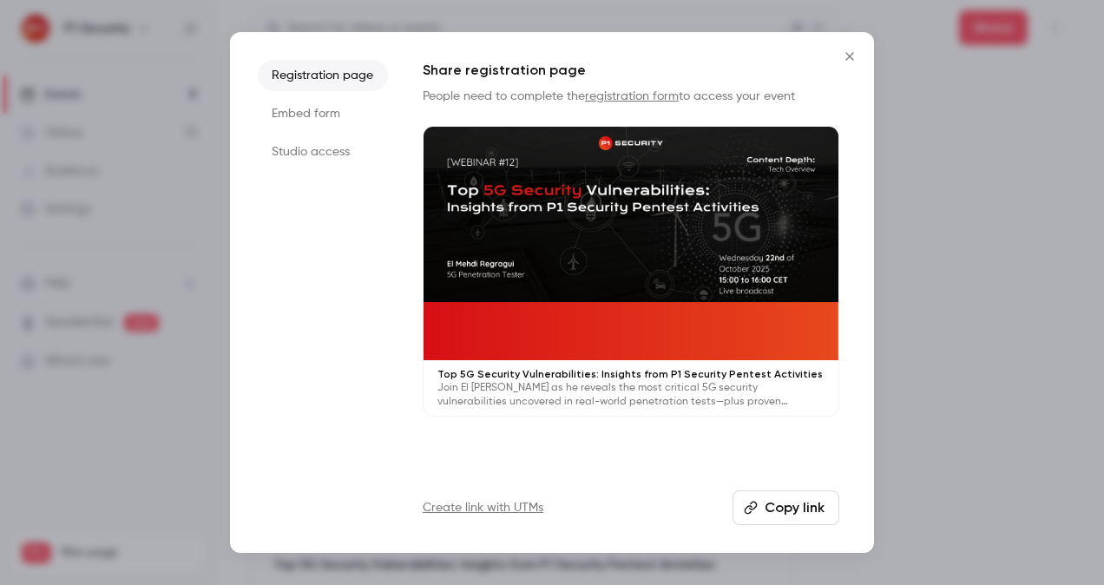
click at [807, 502] on button "Copy link" at bounding box center [786, 508] width 107 height 35
click at [780, 498] on button "Copied!" at bounding box center [790, 508] width 100 height 35
click at [979, 257] on div at bounding box center [552, 292] width 1104 height 585
